Goal: Information Seeking & Learning: Learn about a topic

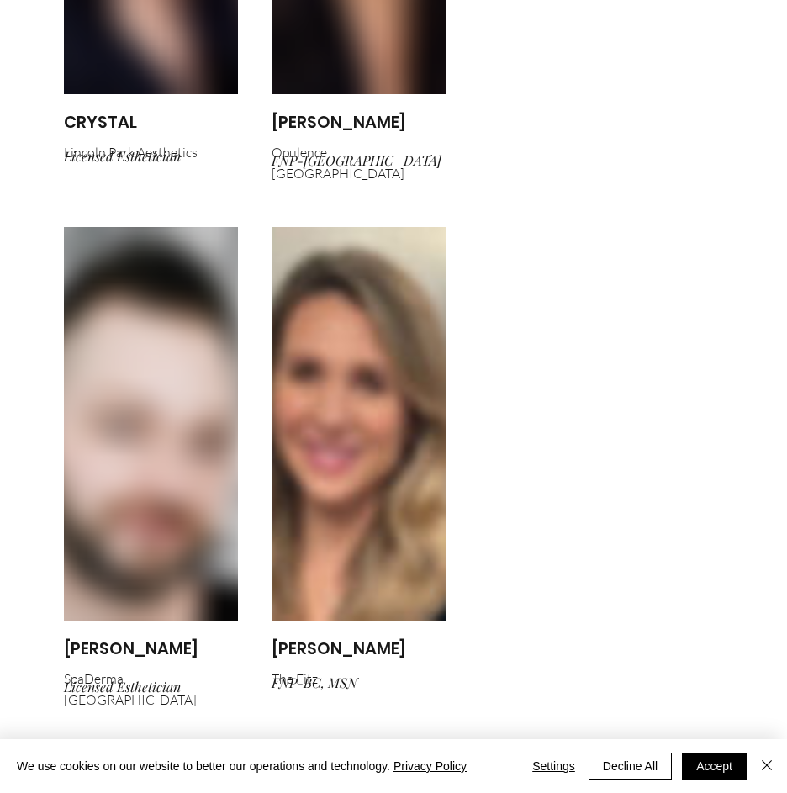
scroll to position [9730, 0]
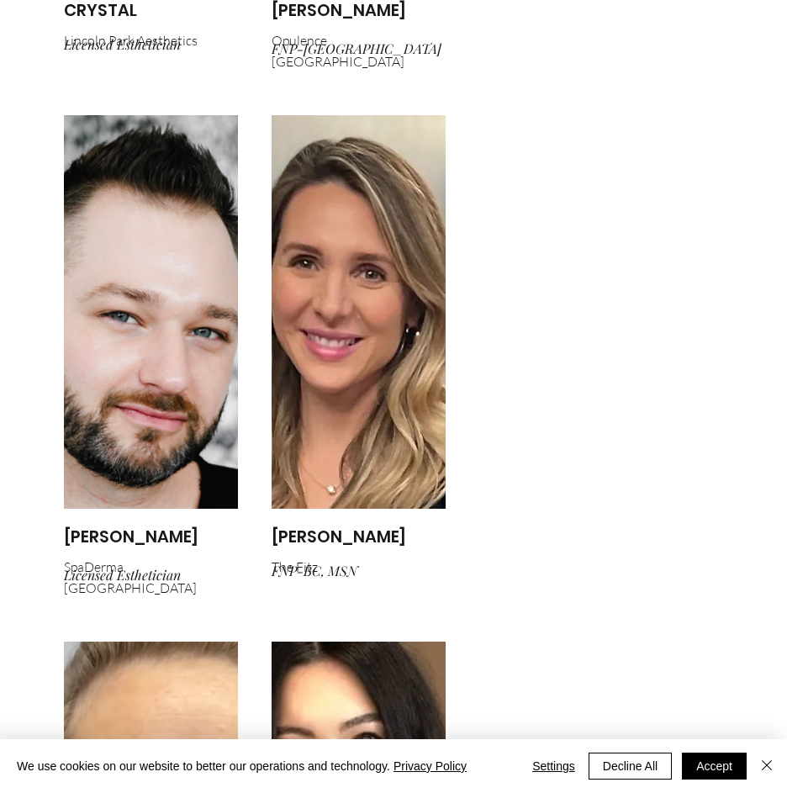
click at [137, 244] on img "main content" at bounding box center [151, 312] width 174 height 394
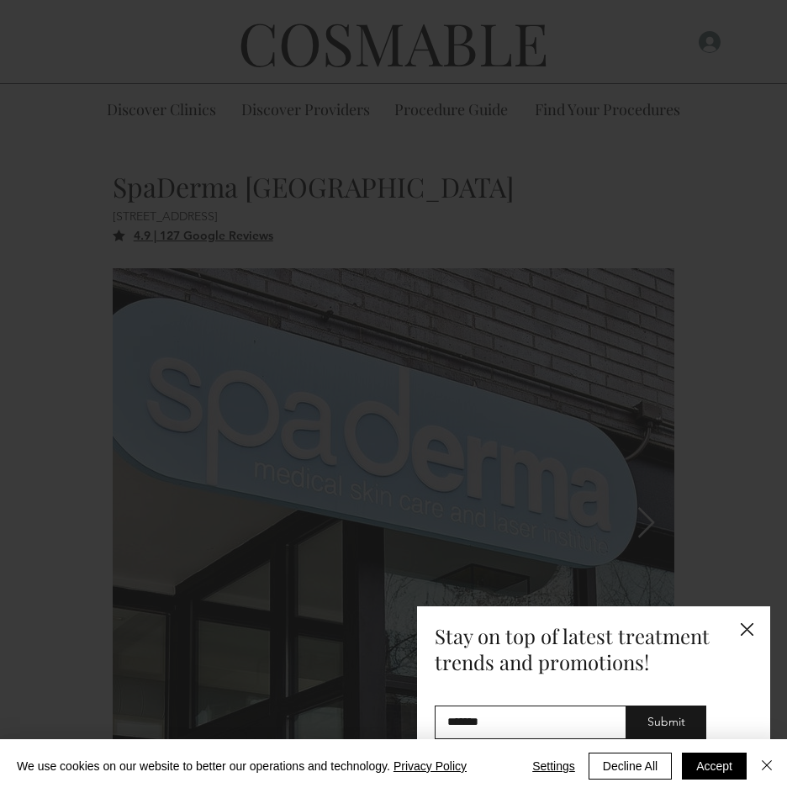
click at [310, 114] on div "Subscribe - Consumer" at bounding box center [393, 396] width 787 height 793
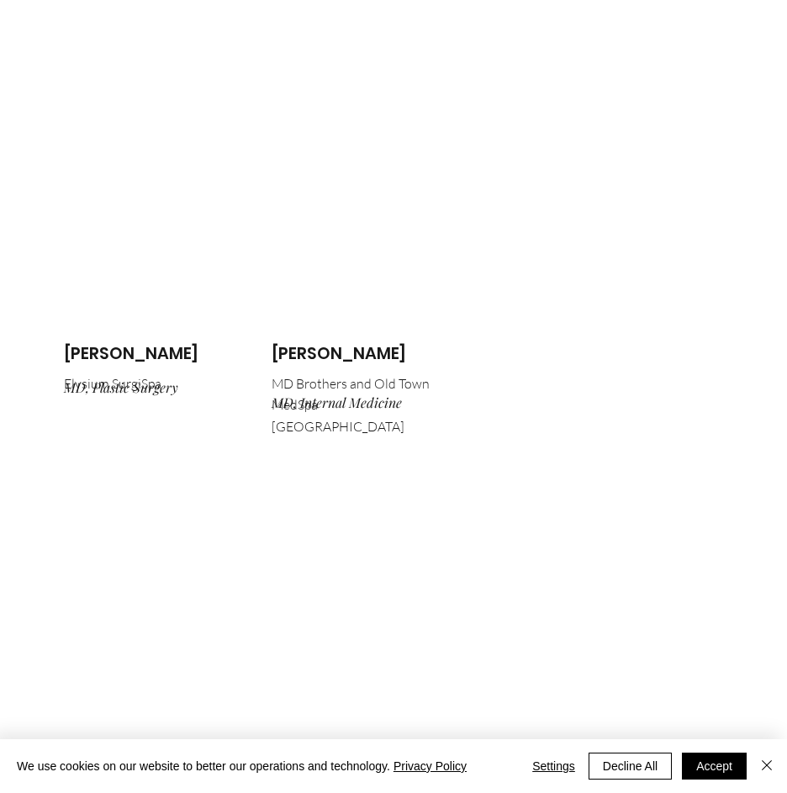
scroll to position [13736, 0]
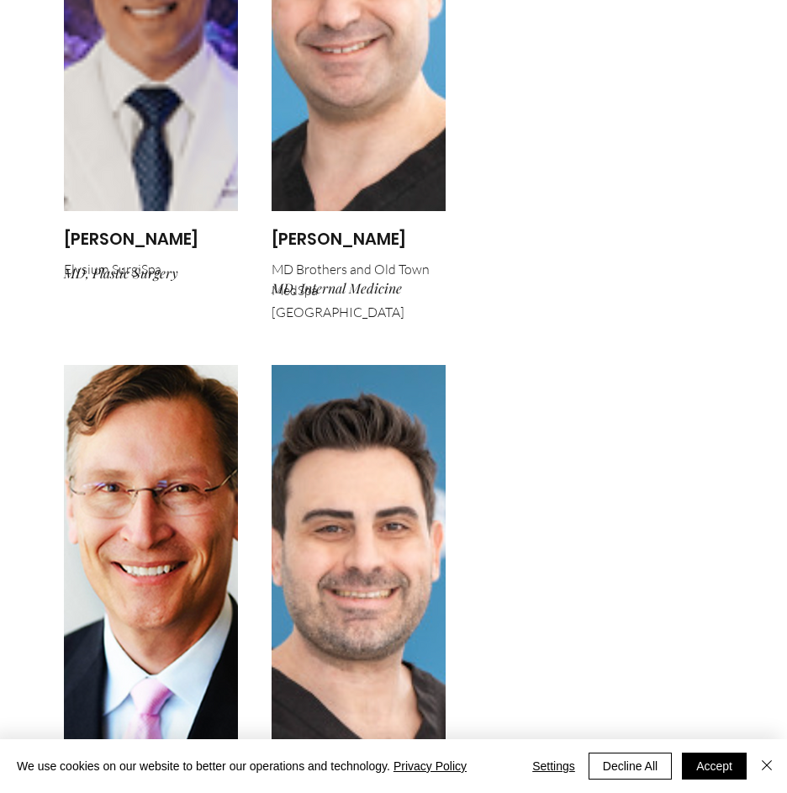
click at [339, 365] on img "main content" at bounding box center [359, 562] width 174 height 394
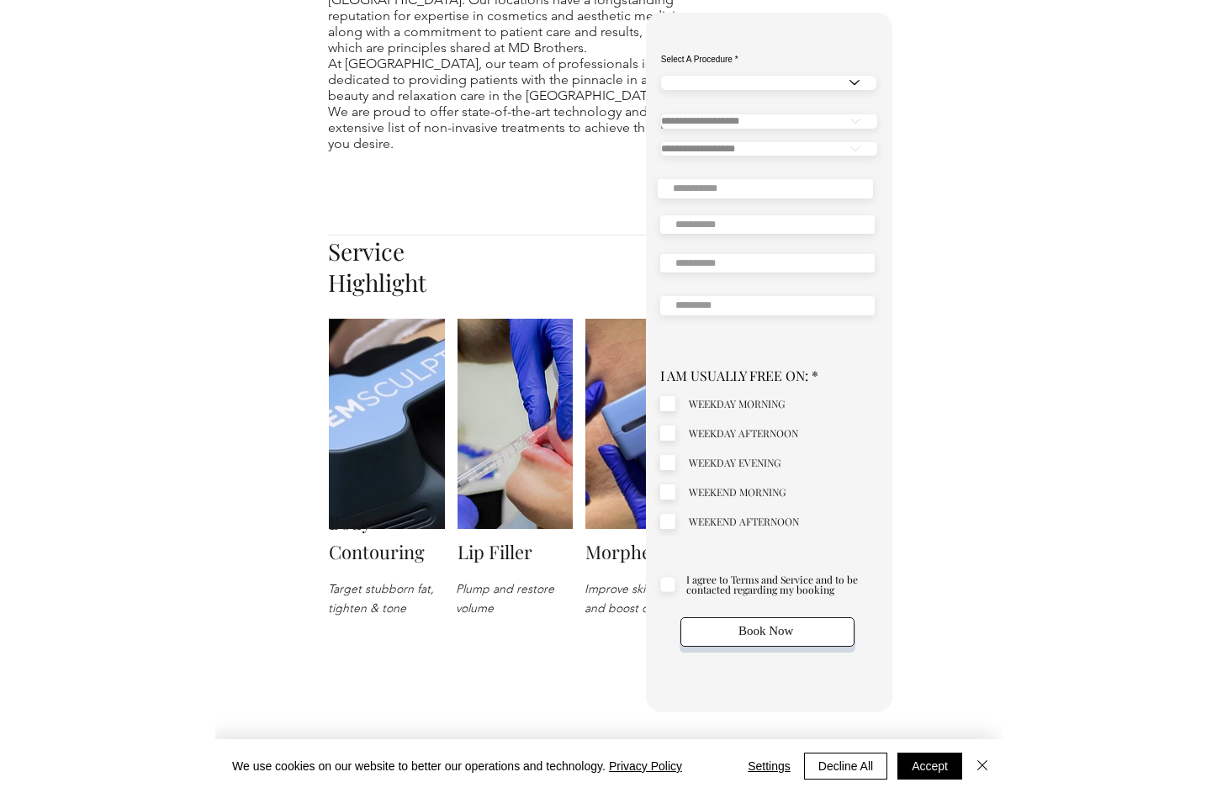
scroll to position [1135, 0]
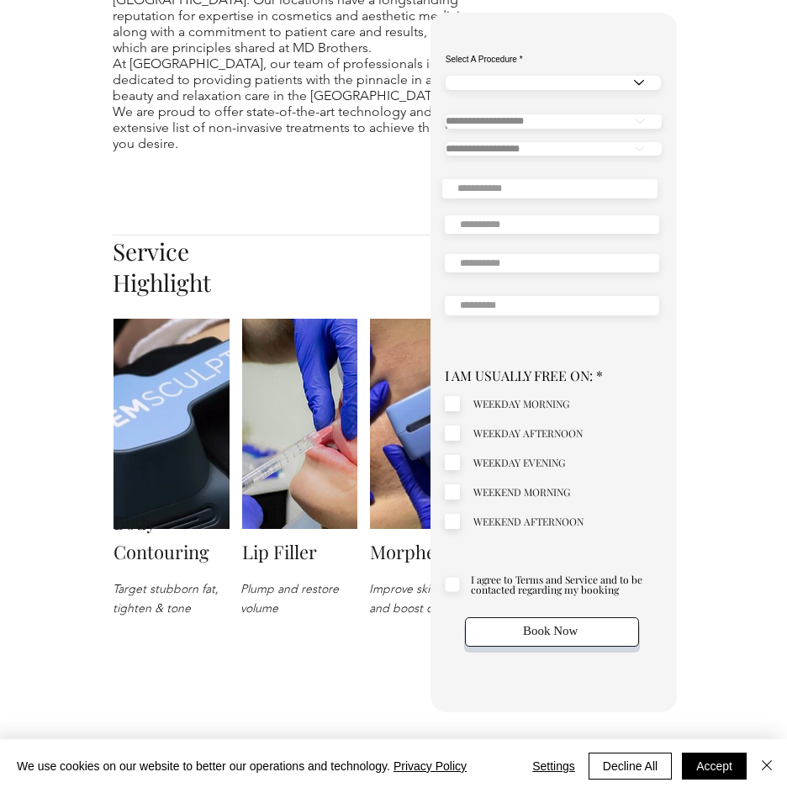
click at [406, 420] on img at bounding box center [427, 424] width 115 height 210
click at [765, 766] on img "Close" at bounding box center [767, 765] width 20 height 20
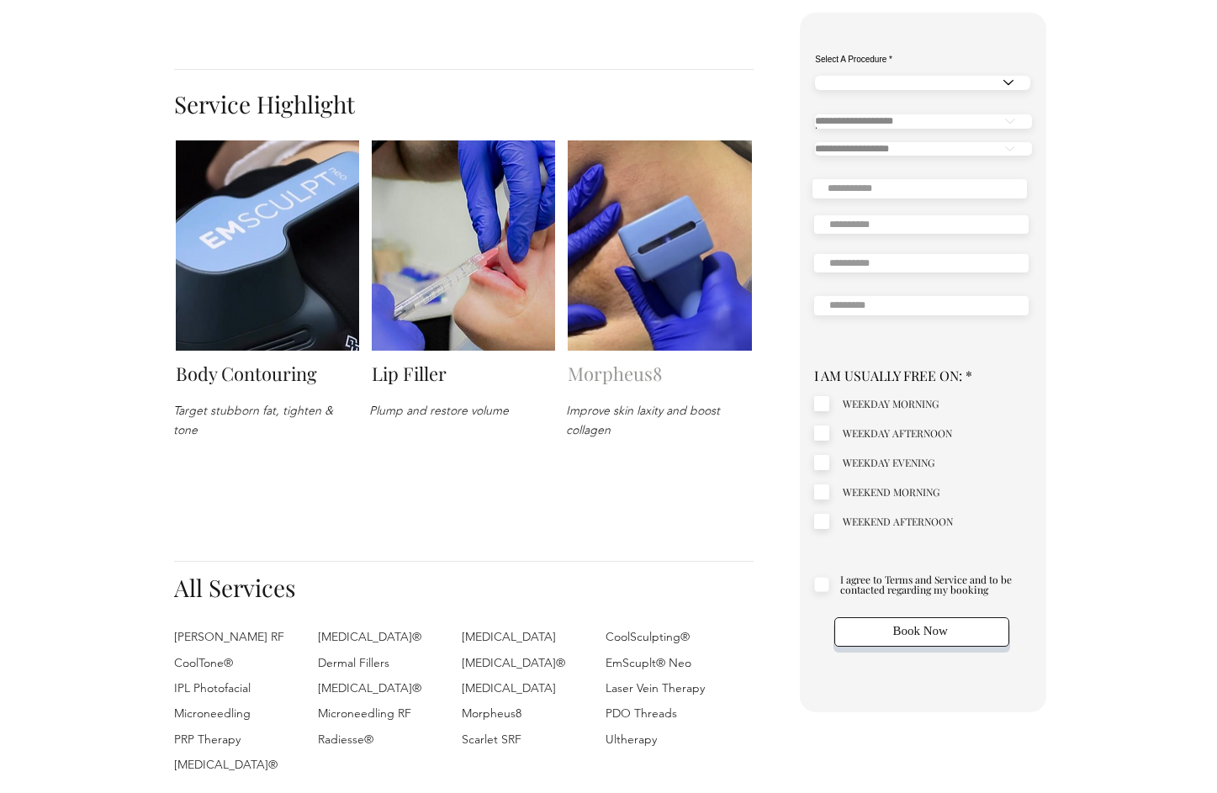
click at [640, 386] on link "Morpheus8" at bounding box center [615, 373] width 94 height 25
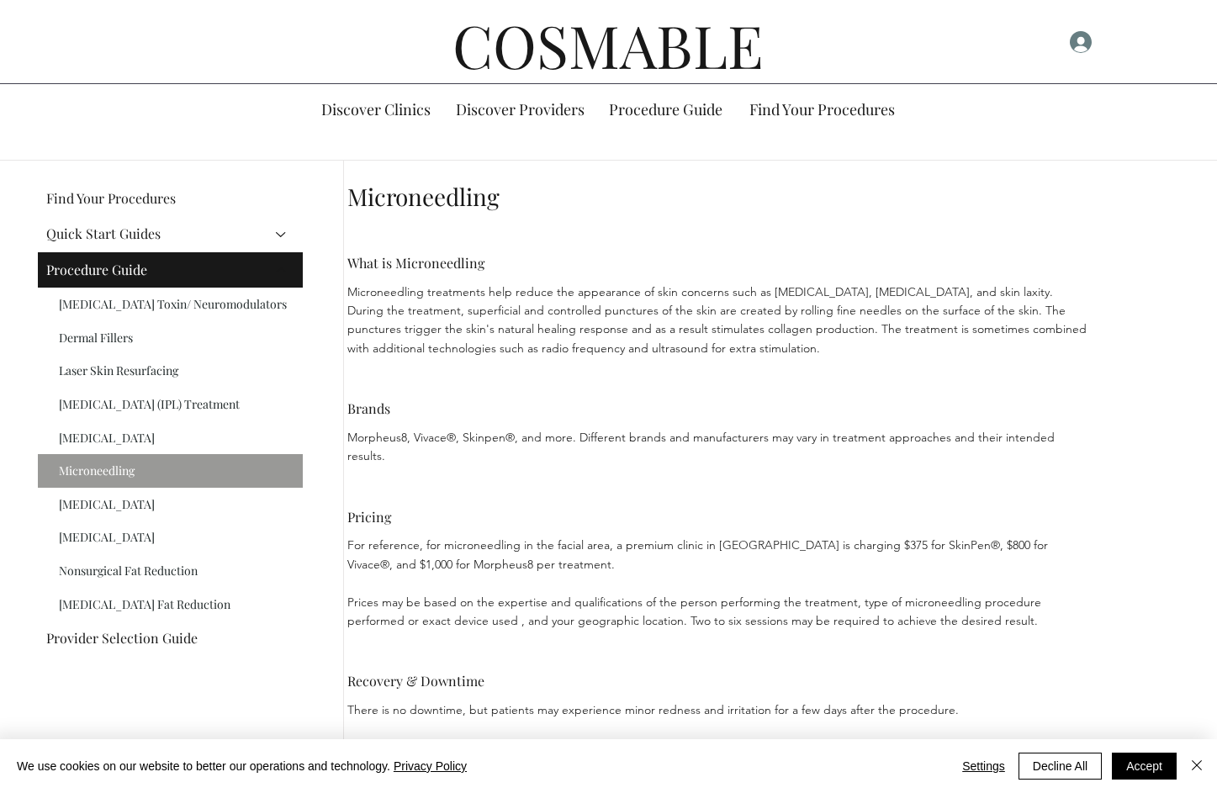
click at [380, 438] on span "Morpheus8, Vivace®, Skinpen®, and more. Different brands and manufacturers may …" at bounding box center [700, 447] width 707 height 34
